Goal: Task Accomplishment & Management: Manage account settings

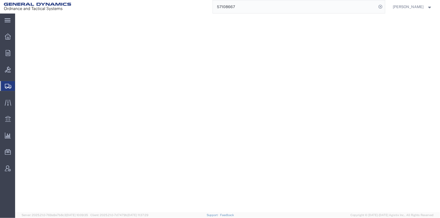
select select "1"
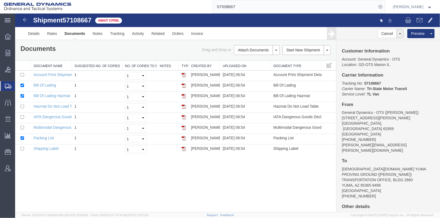
drag, startPoint x: 261, startPoint y: 2, endPoint x: 248, endPoint y: 10, distance: 15.3
click at [248, 10] on input "57108667" at bounding box center [295, 6] width 164 height 13
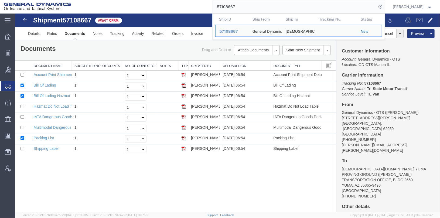
drag, startPoint x: 246, startPoint y: 7, endPoint x: 215, endPoint y: 6, distance: 30.3
click at [215, 6] on div "57108667 Ship ID Ship From Ship To Tracking Nu. Status Ship ID 57108667 Ship Fr…" at bounding box center [230, 6] width 310 height 13
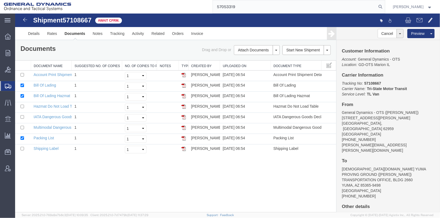
type input "57053319"
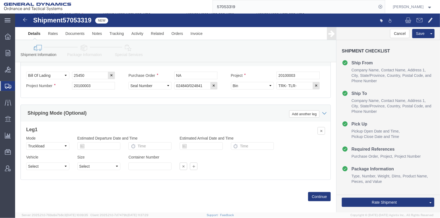
scroll to position [279, 0]
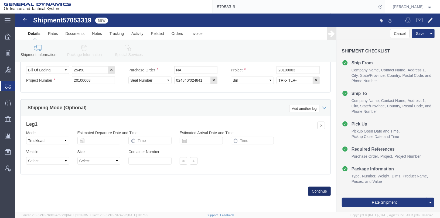
click button "Continue"
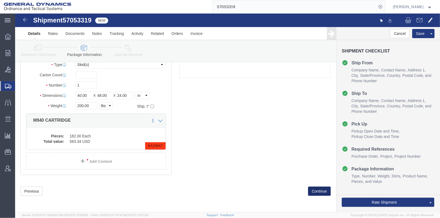
scroll to position [15, 0]
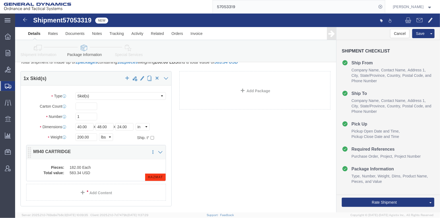
click div "Pieces: 182.00 Each Total value: 583.34 USD HAZMAT"
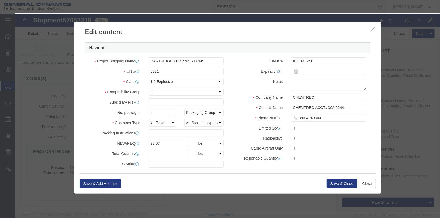
scroll to position [158, 0]
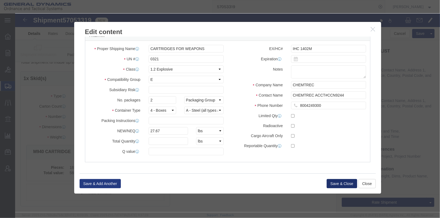
click button "Save & Close"
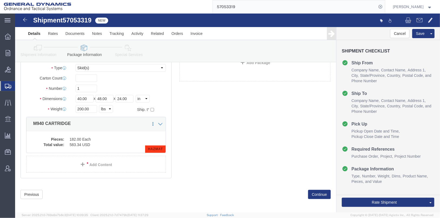
scroll to position [46, 0]
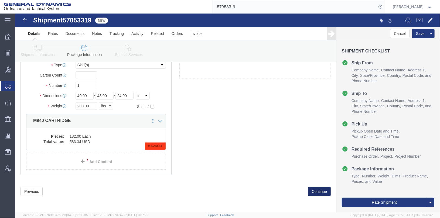
click button "Continue"
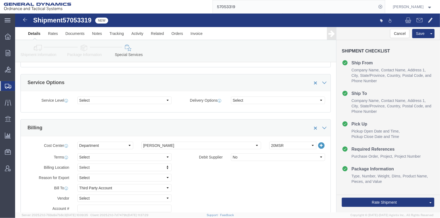
scroll to position [27, 0]
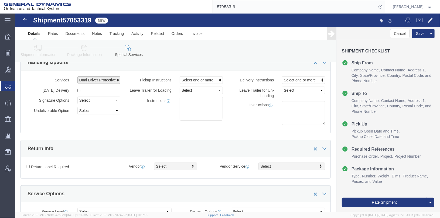
click span "Dual Driver Protective Service (DDP), Satellite Motor Surveillance Service (SNS…"
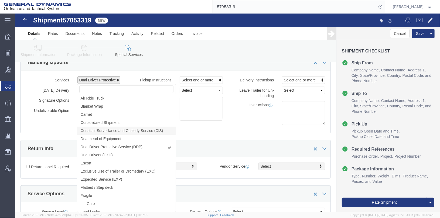
scroll to position [125, 0]
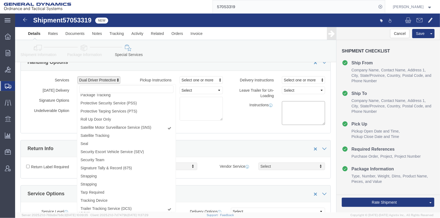
click div "Services Dual Driver Protective Service (DDP), Satellite Motor Surveillance Ser…"
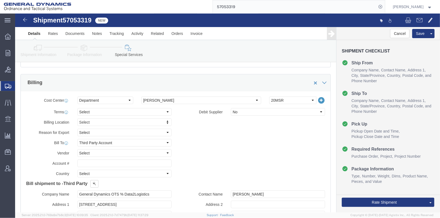
scroll to position [216, 0]
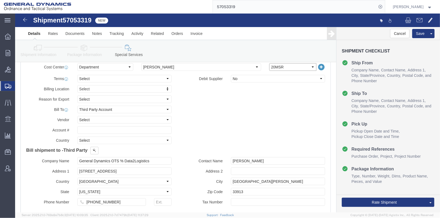
click select "Select 20MSR"
select select
click select "Select 20MSR"
click div "Billing Location Select Select My Profile Location GD-OTS [GEOGRAPHIC_DATA] (Co…"
click select "Select Recipient Account Sender/Shipper Third Party Account"
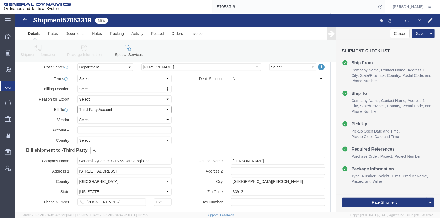
select select "SHIP"
click select "Select Recipient Account Sender/Shipper Third Party Account"
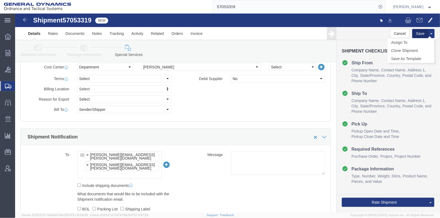
click button "Save"
